Goal: Browse casually: Explore the website without a specific task or goal

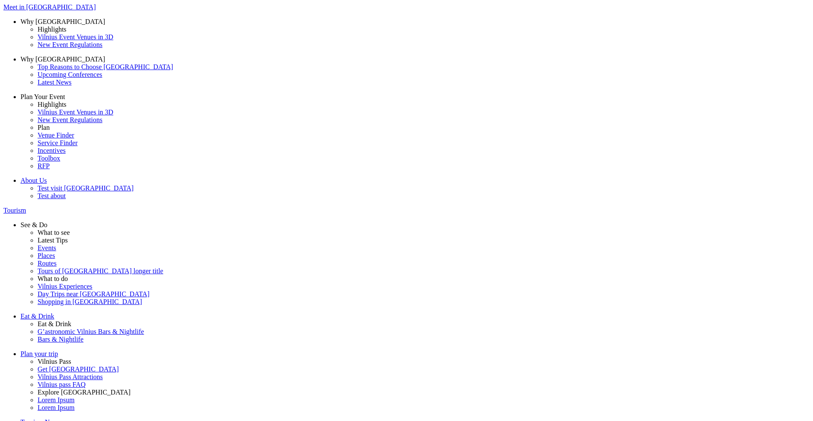
drag, startPoint x: 392, startPoint y: 143, endPoint x: 401, endPoint y: 177, distance: 35.1
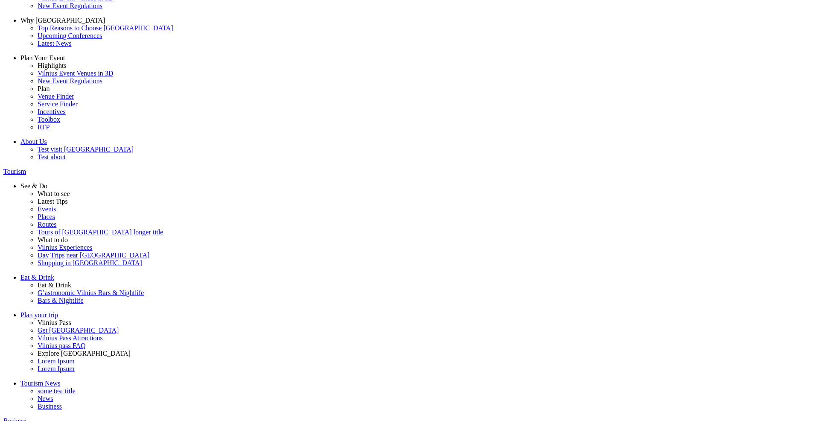
scroll to position [146, 0]
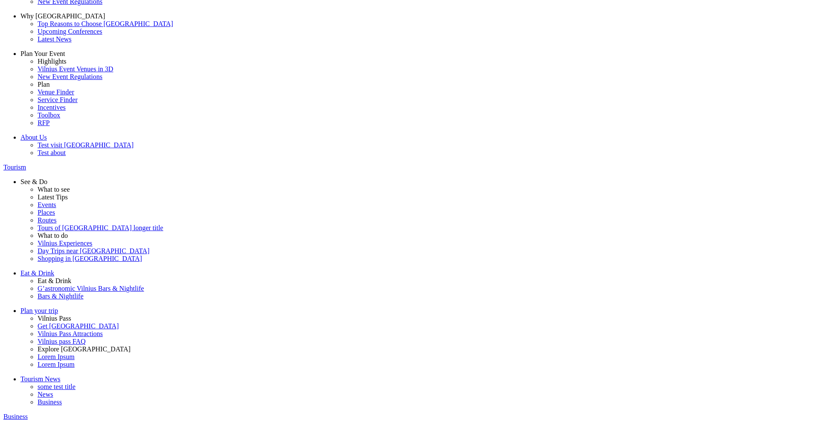
scroll to position [0, 0]
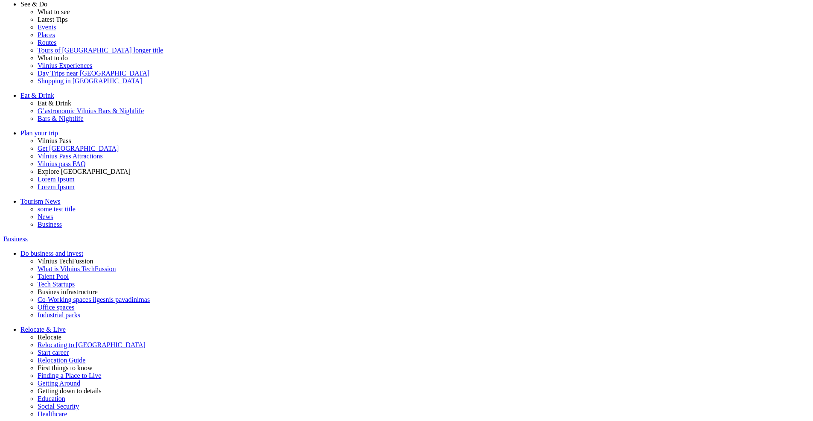
scroll to position [116, 0]
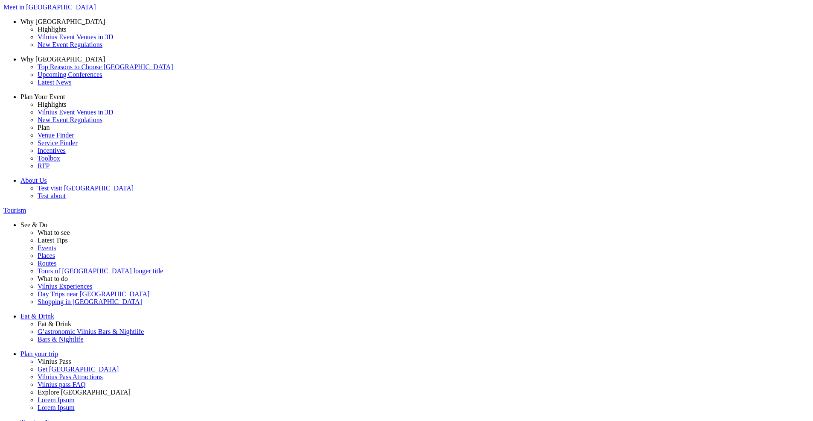
drag, startPoint x: 406, startPoint y: 125, endPoint x: 403, endPoint y: 159, distance: 33.8
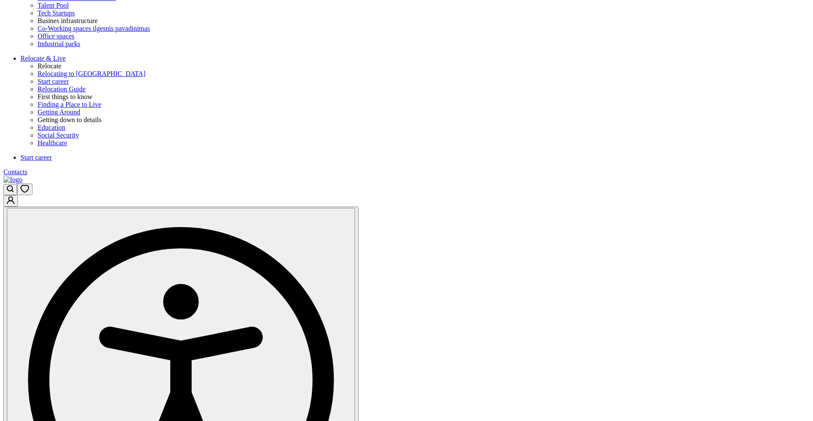
scroll to position [477, 0]
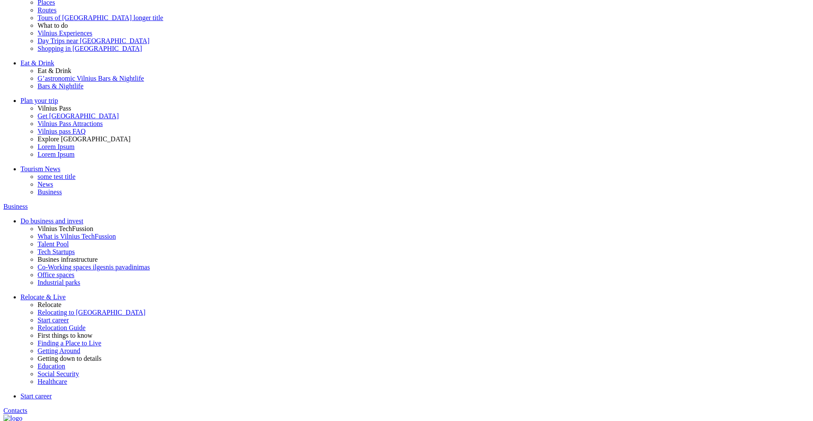
scroll to position [211, 0]
